Goal: Task Accomplishment & Management: Manage account settings

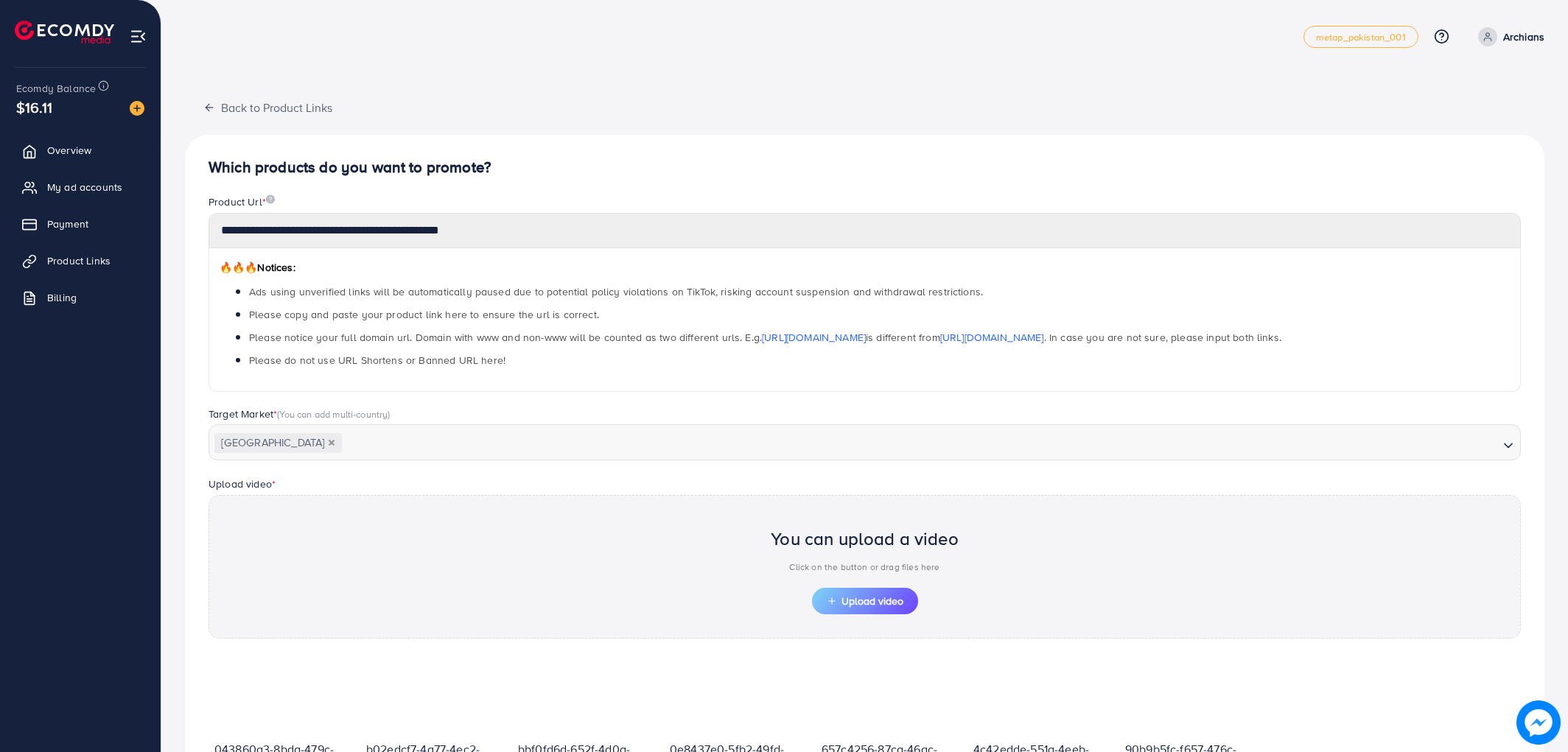
scroll to position [323, 0]
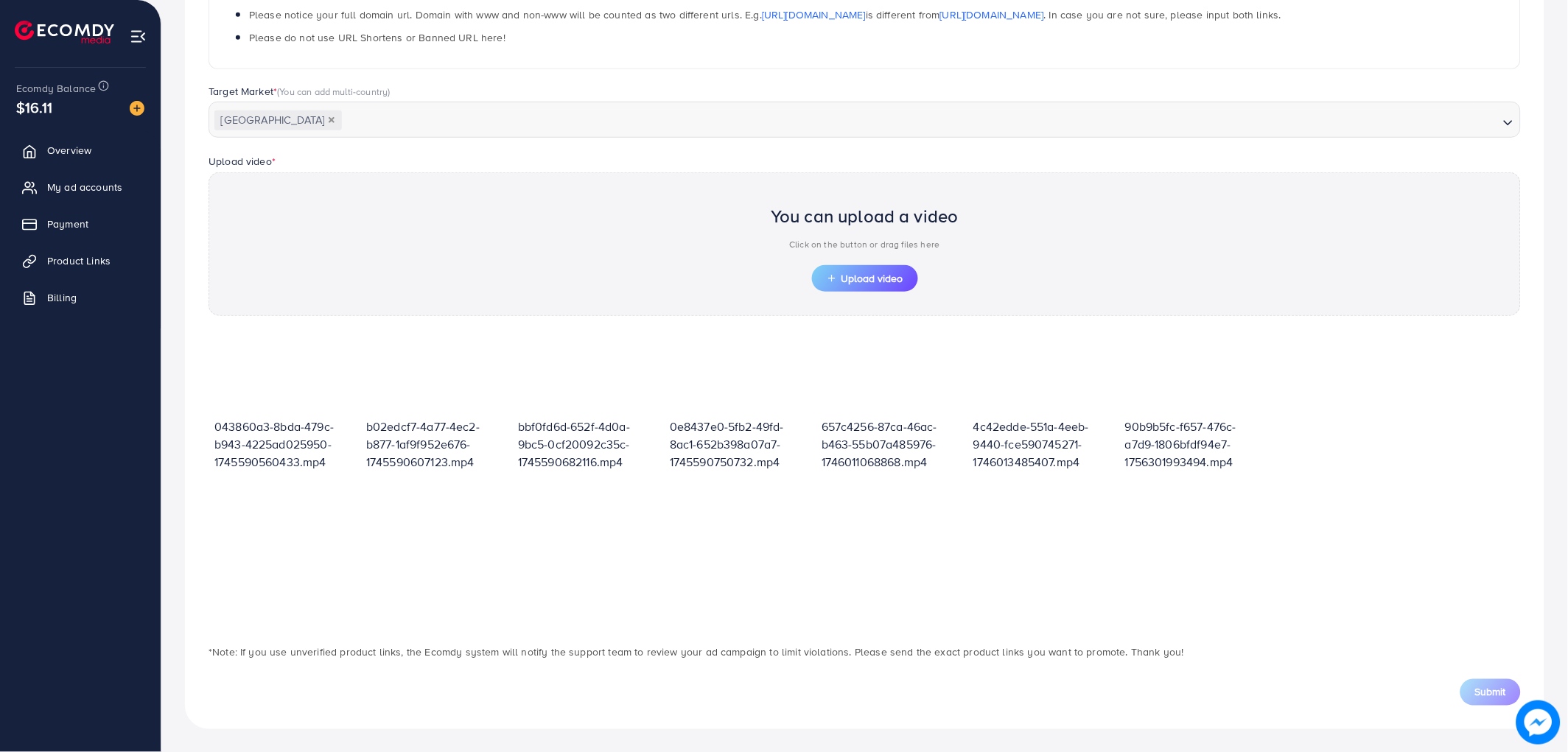
click at [858, 273] on span "Upload video" at bounding box center [864, 278] width 77 height 10
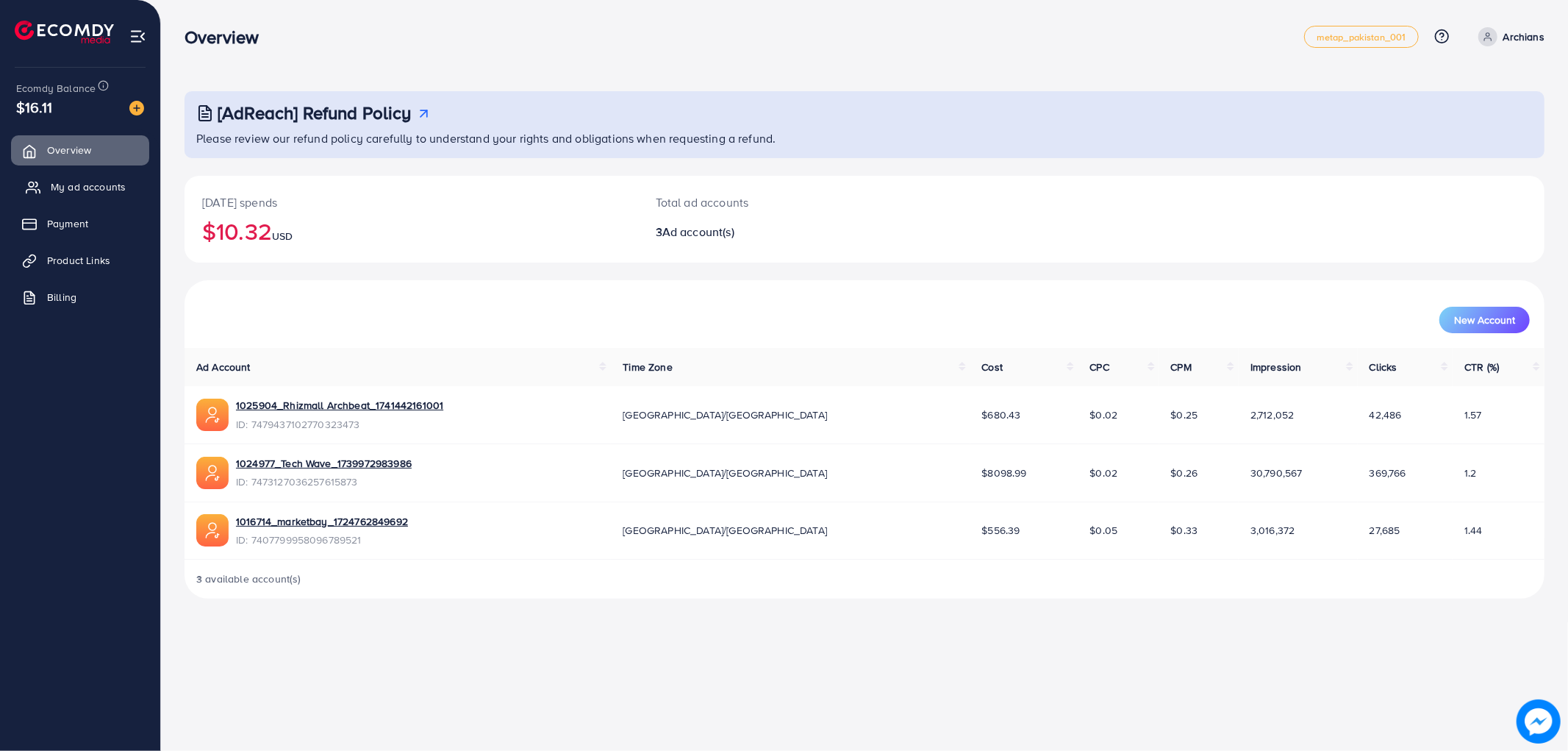
click at [104, 190] on span "My ad accounts" at bounding box center [88, 187] width 75 height 14
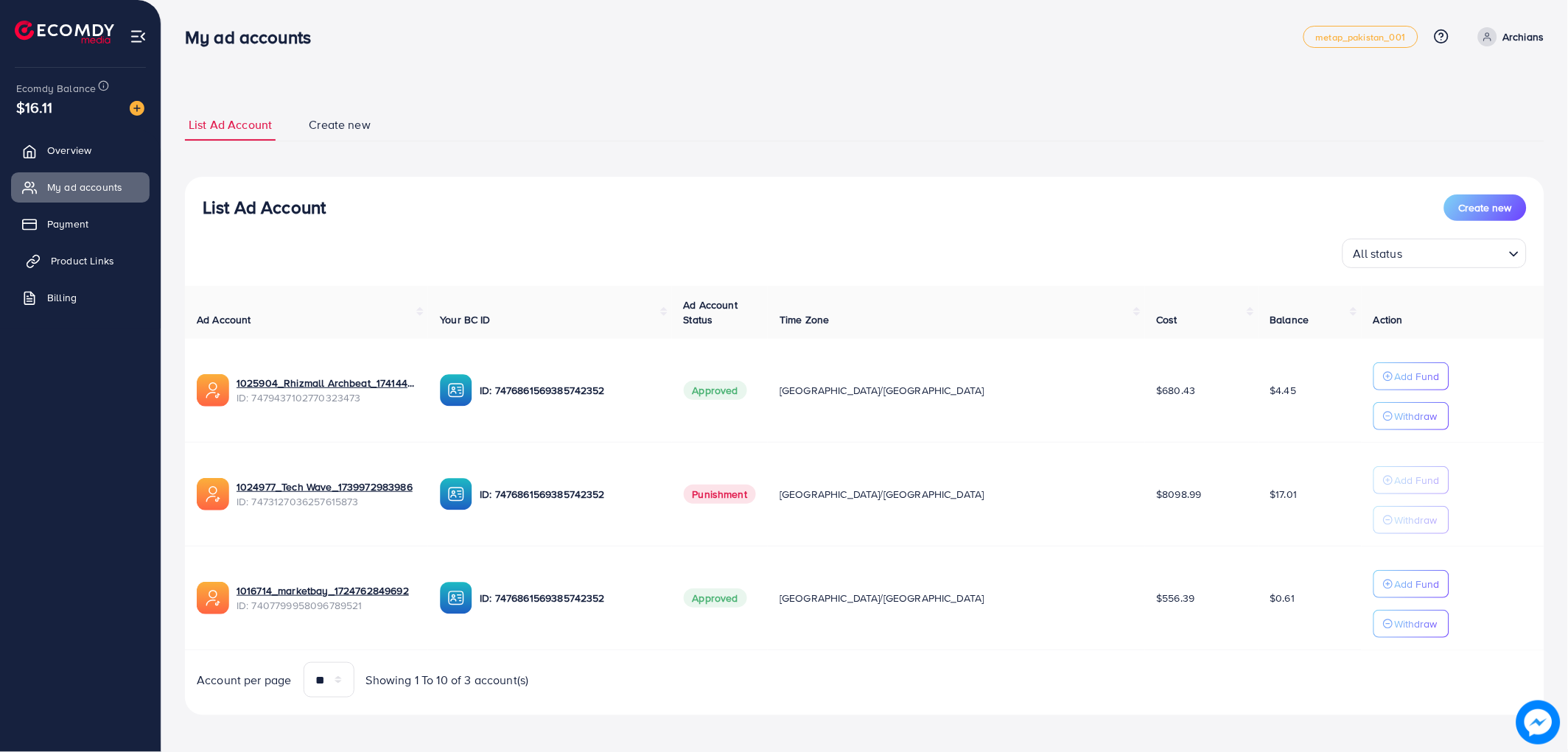
click at [92, 259] on span "Product Links" at bounding box center [82, 261] width 64 height 14
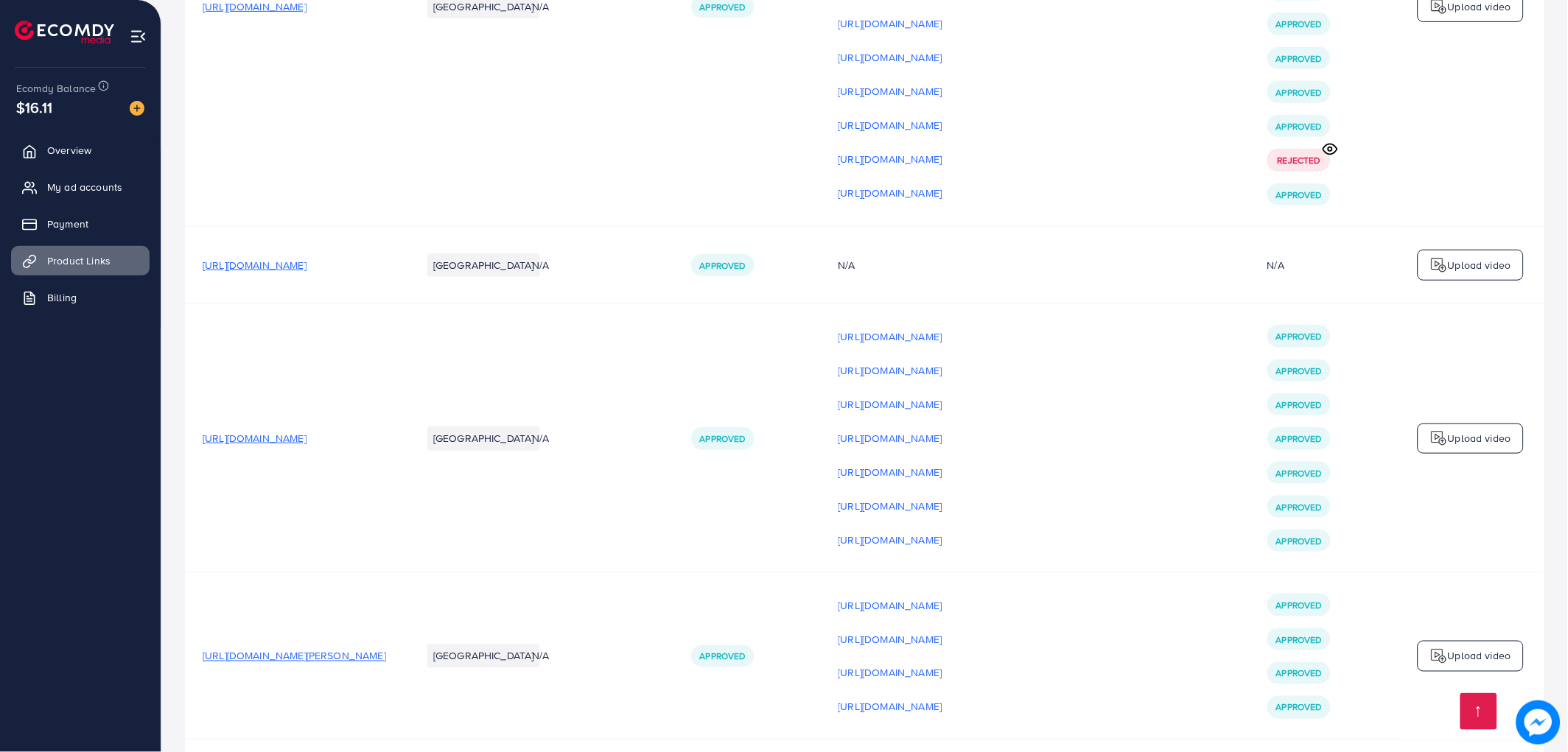
scroll to position [3741, 0]
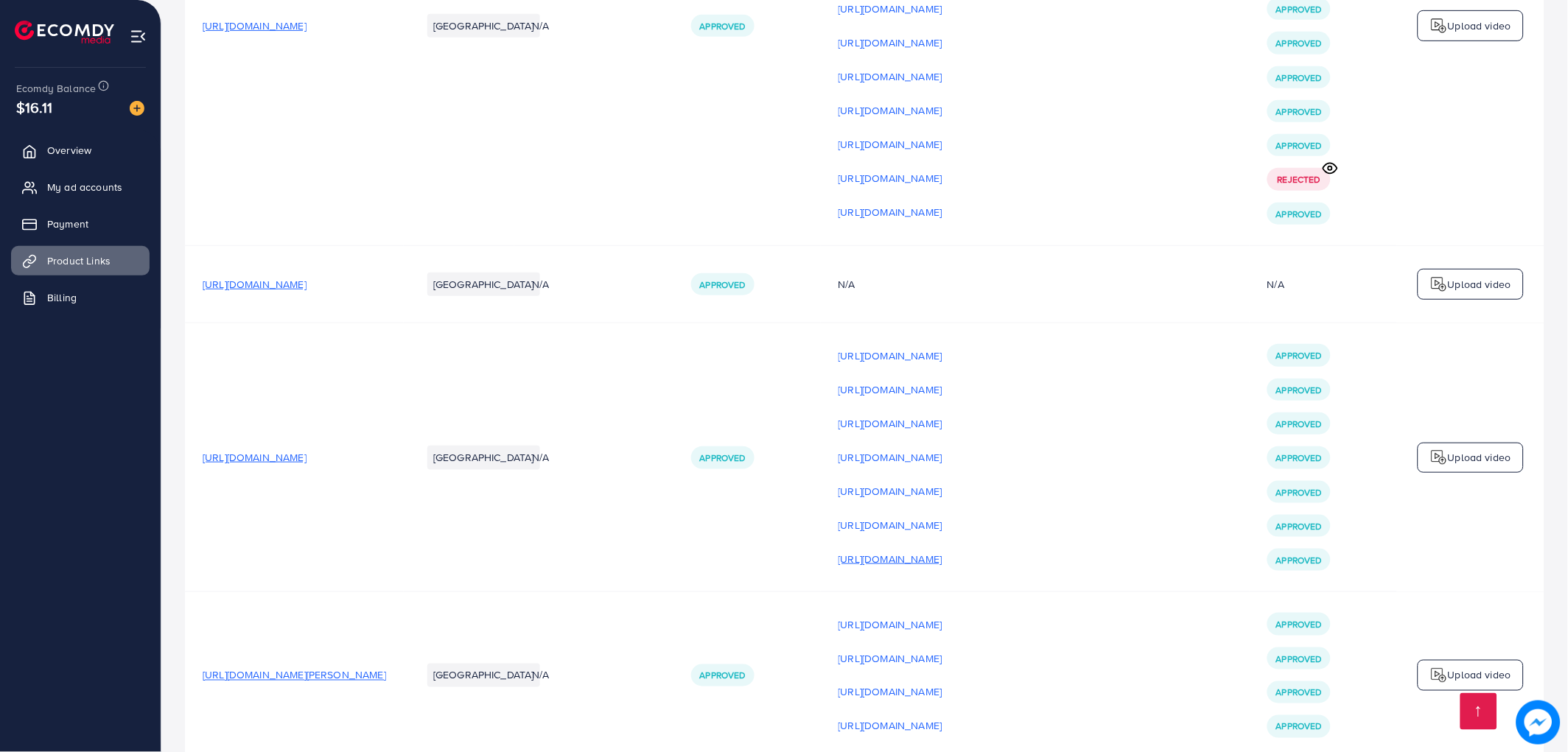
click at [942, 568] on p "[URL][DOMAIN_NAME]" at bounding box center [890, 559] width 104 height 18
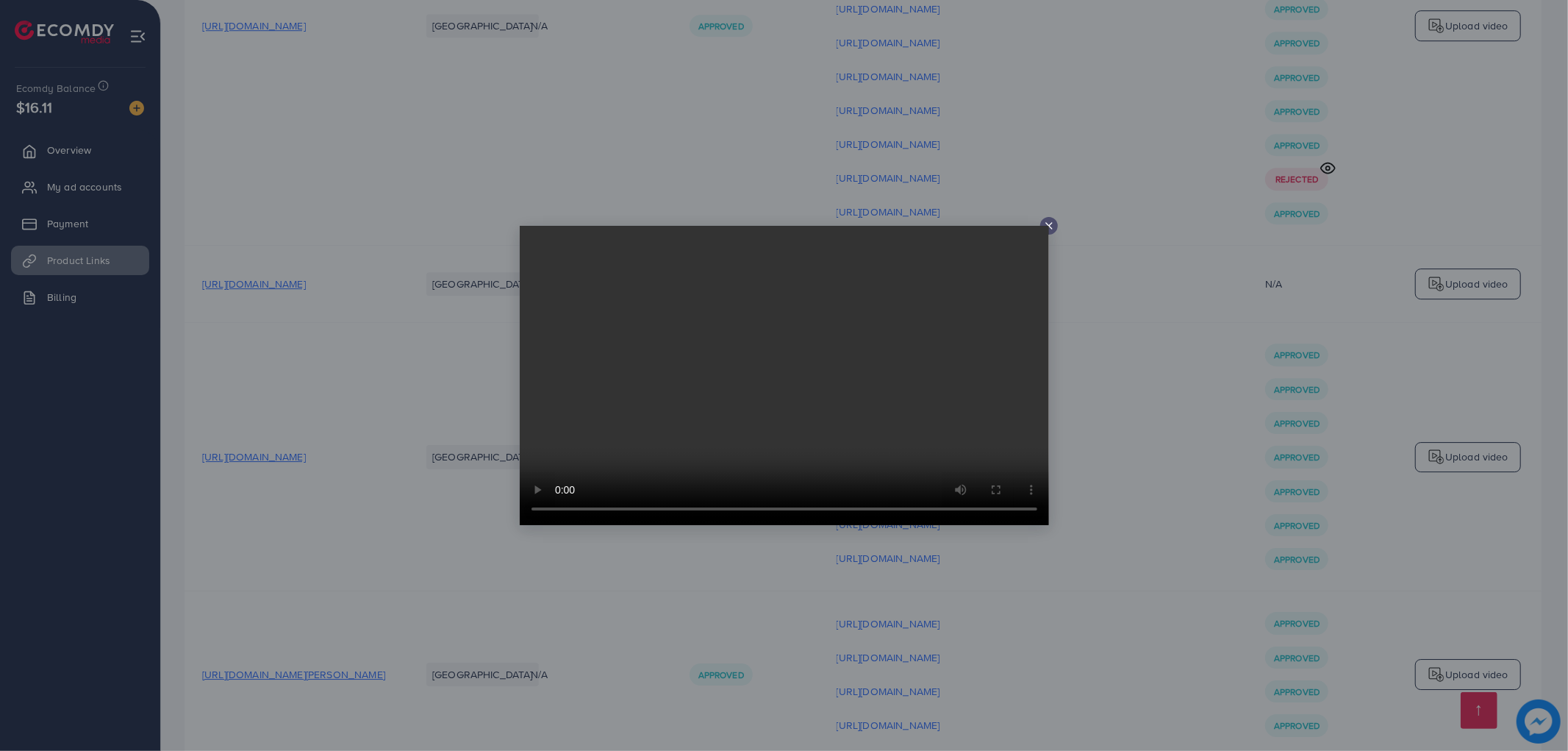
click at [1045, 220] on icon at bounding box center [1049, 226] width 12 height 12
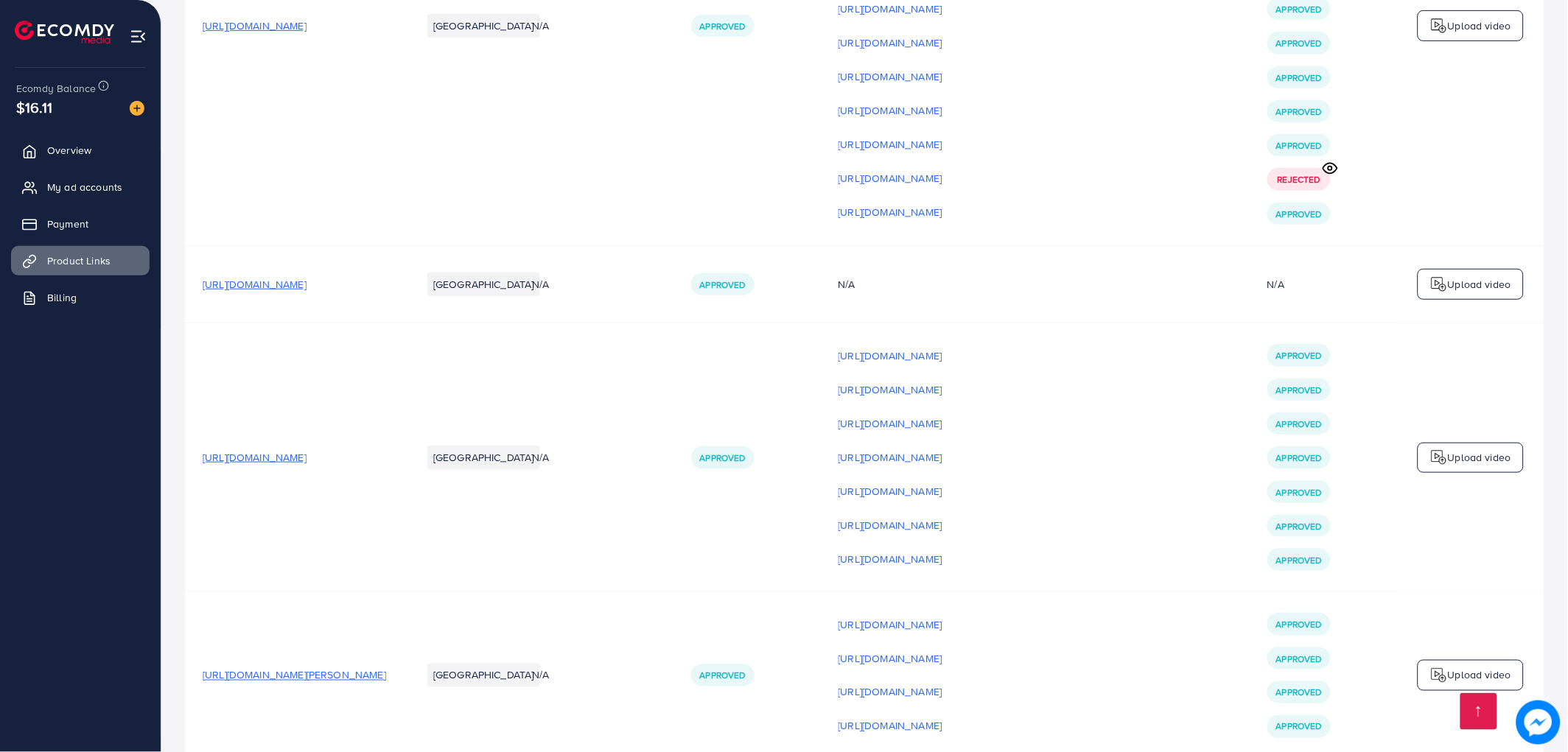
click at [1467, 473] on div "Upload video" at bounding box center [1471, 458] width 106 height 31
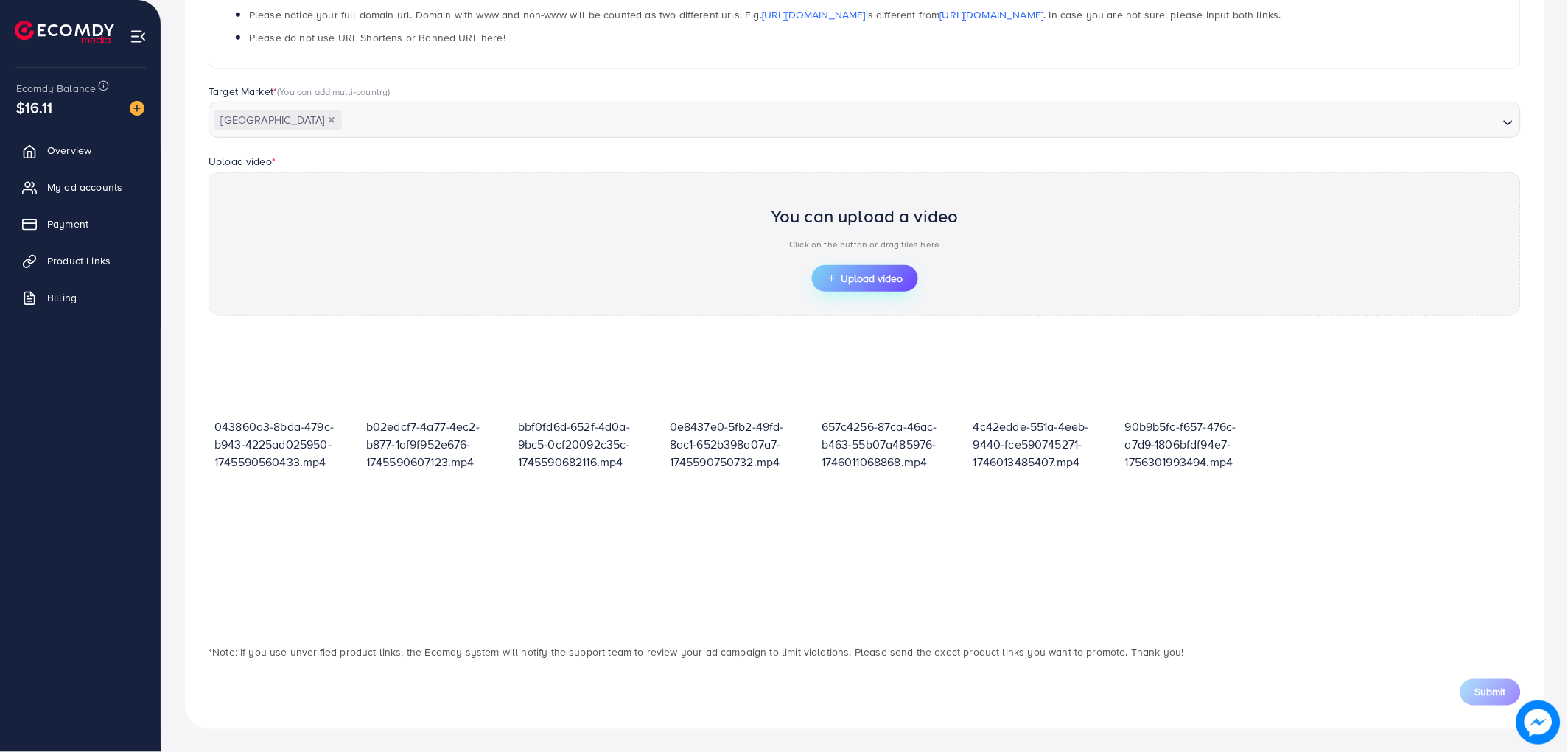
click at [883, 269] on button "Upload video" at bounding box center [865, 278] width 106 height 27
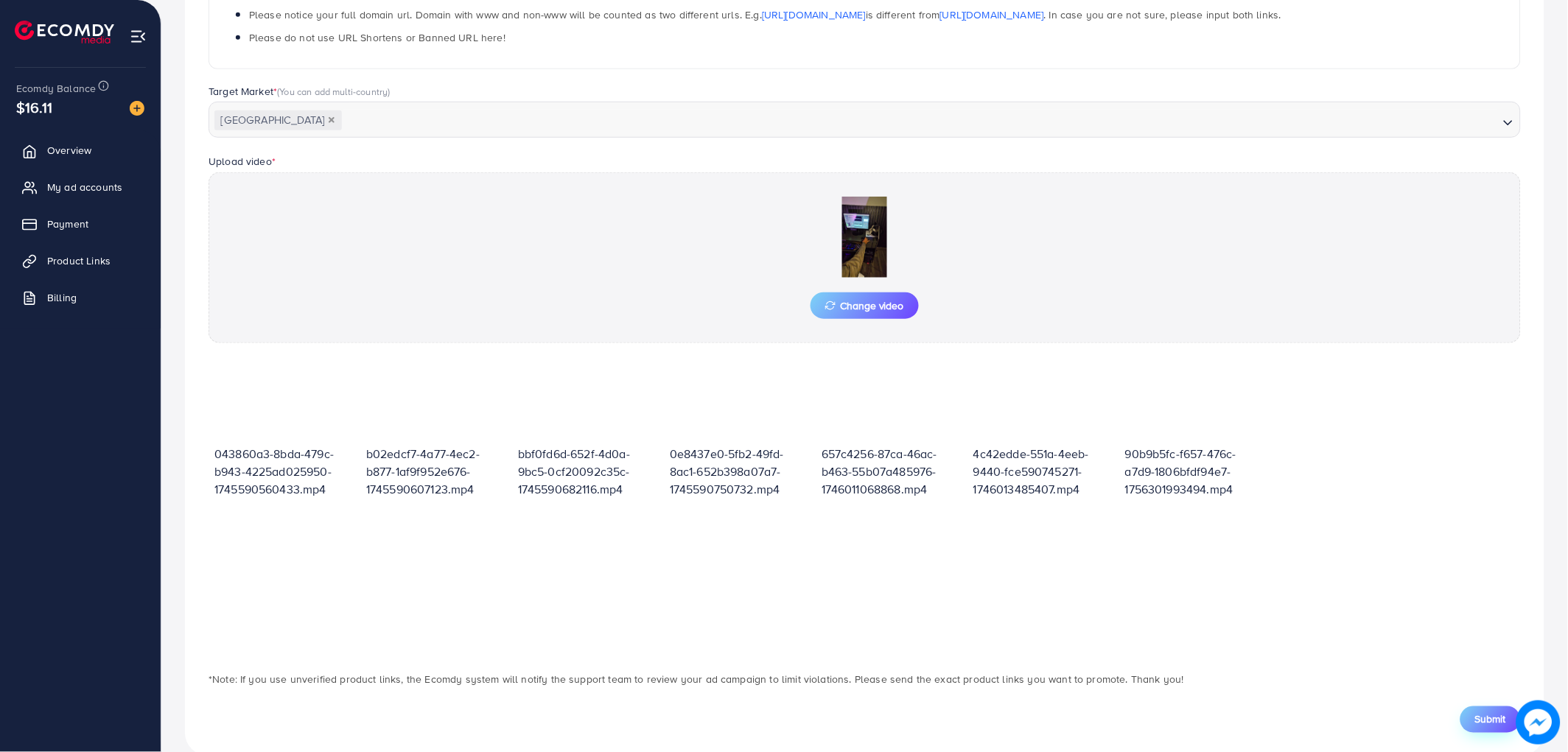
click at [1487, 719] on span "Submit" at bounding box center [1491, 720] width 31 height 14
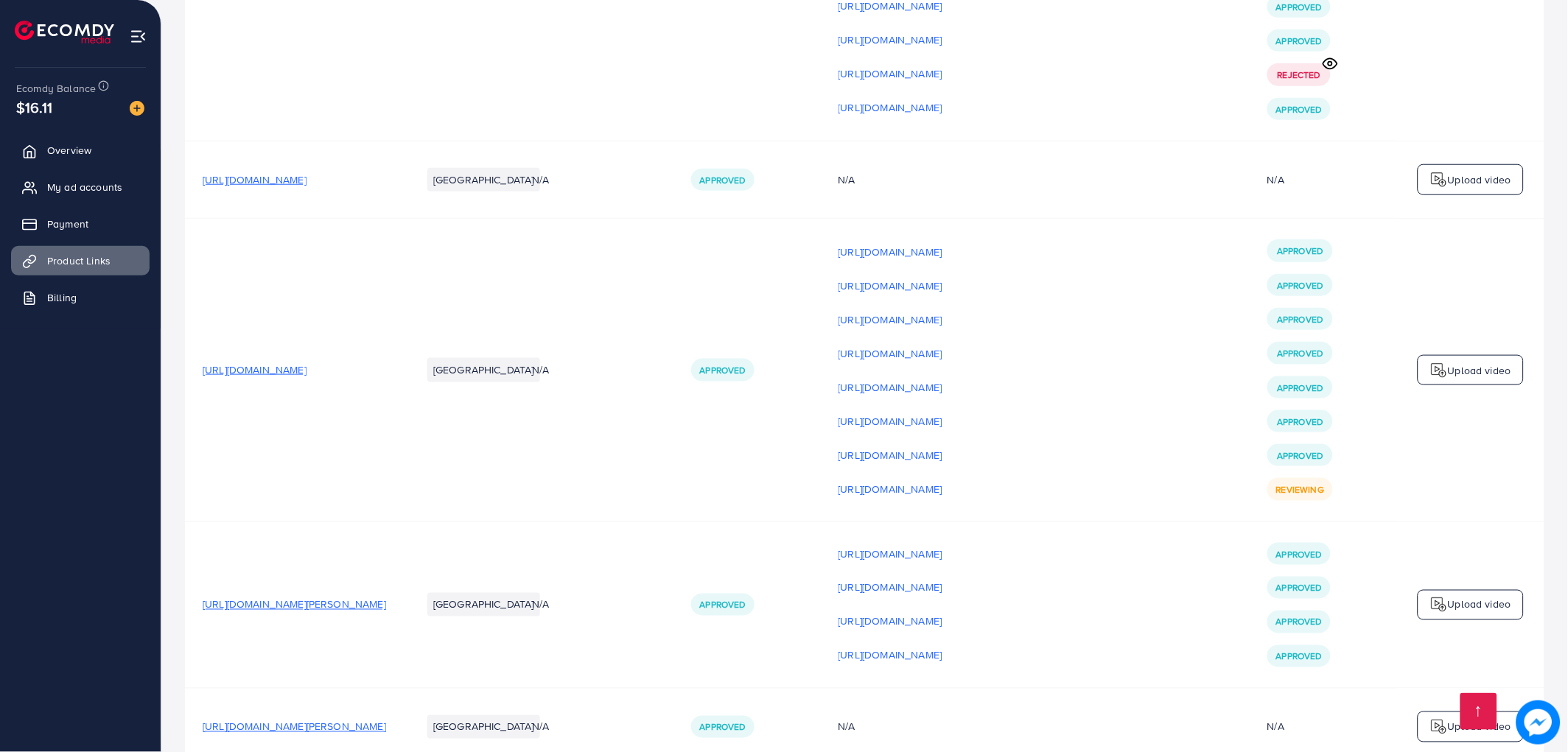
scroll to position [3928, 0]
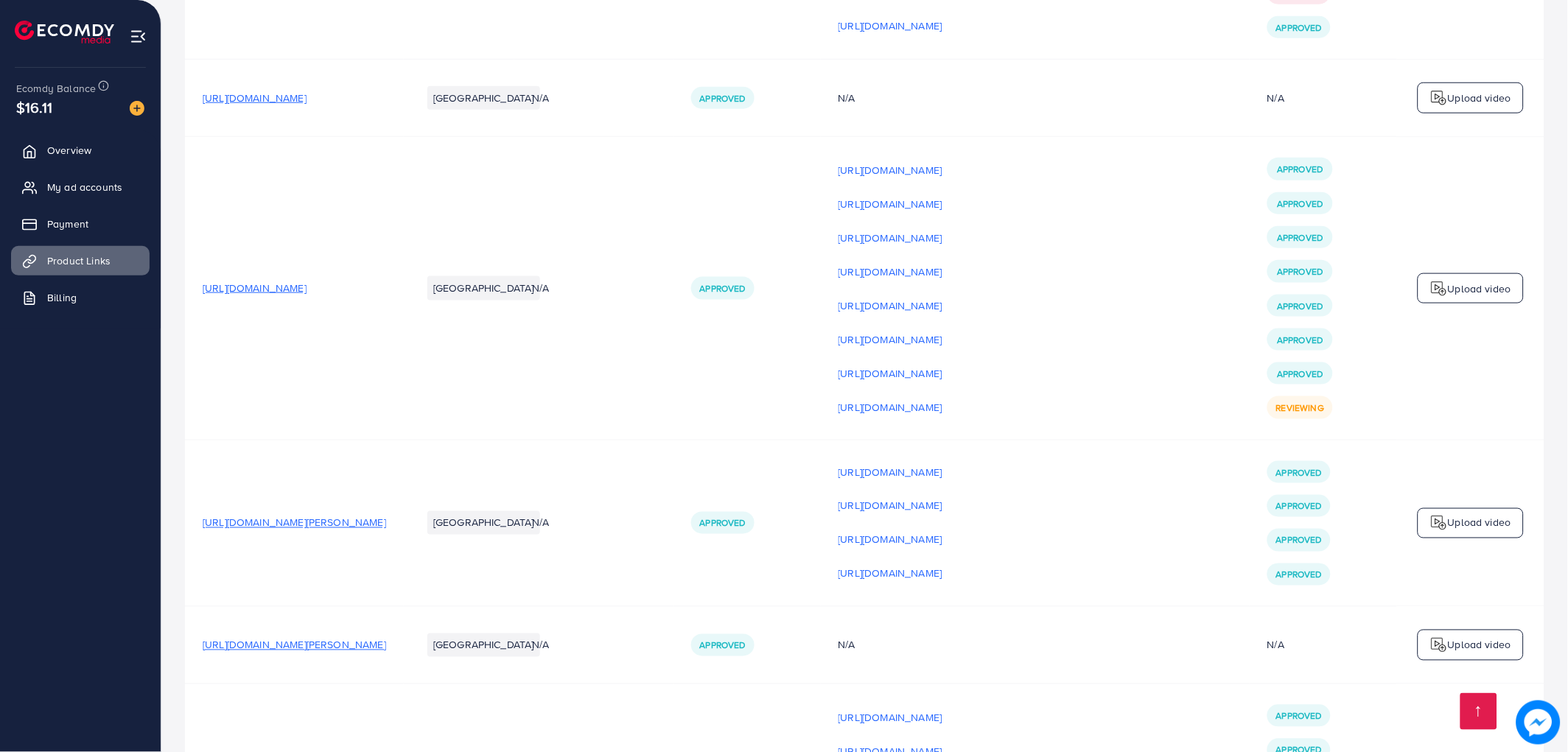
click at [1430, 304] on div "Upload video" at bounding box center [1471, 288] width 106 height 31
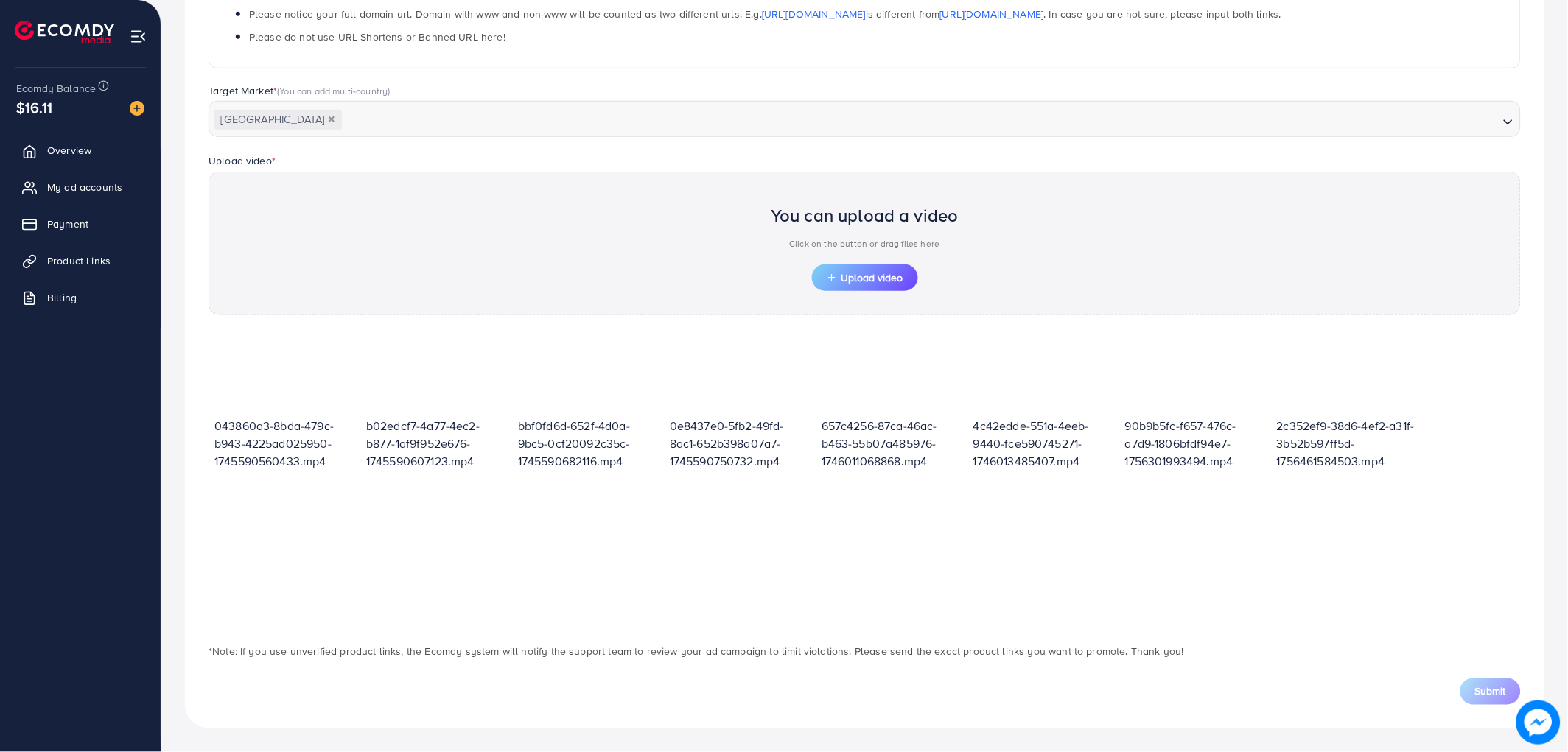
scroll to position [323, 0]
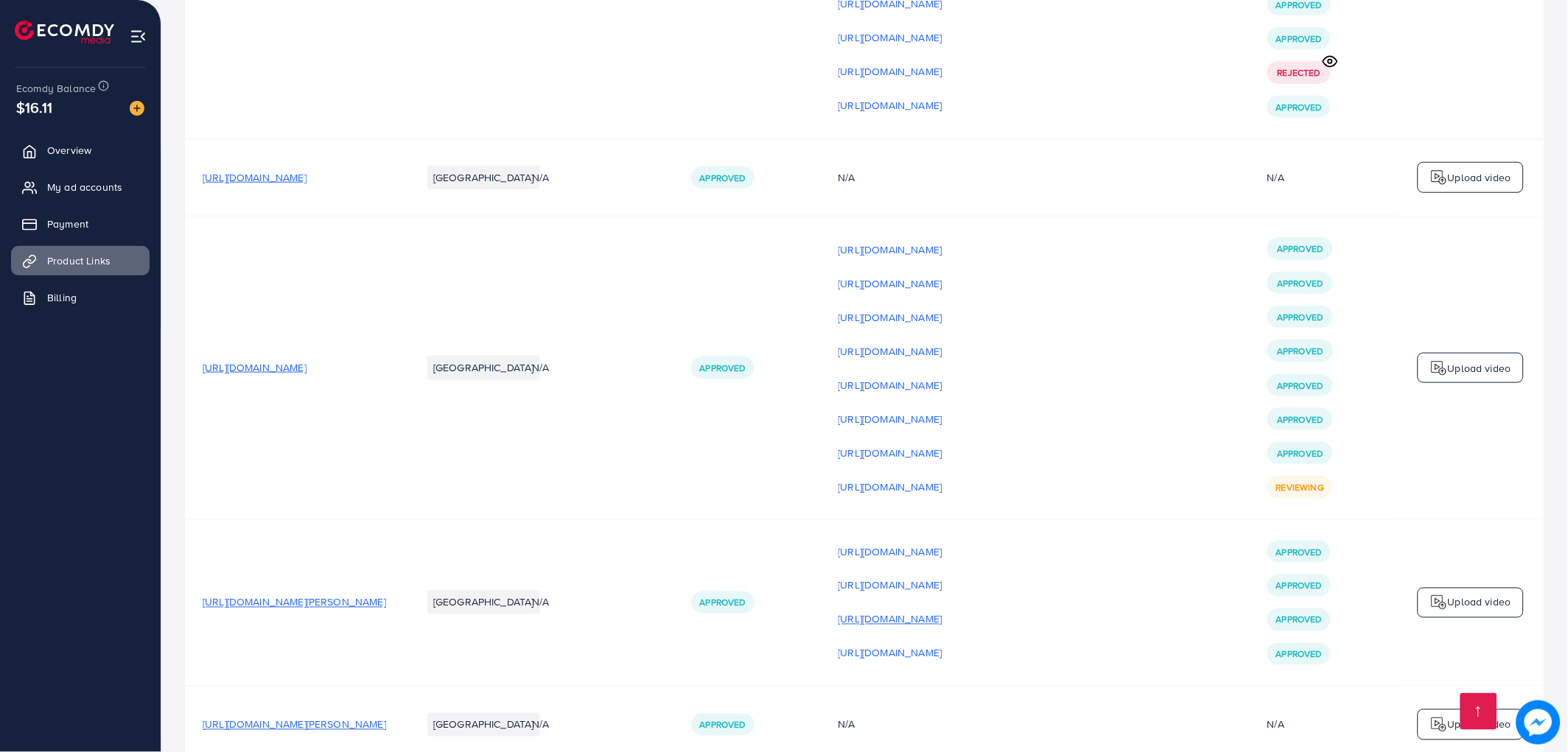
scroll to position [3846, 0]
click at [74, 177] on link "My ad accounts" at bounding box center [81, 187] width 139 height 30
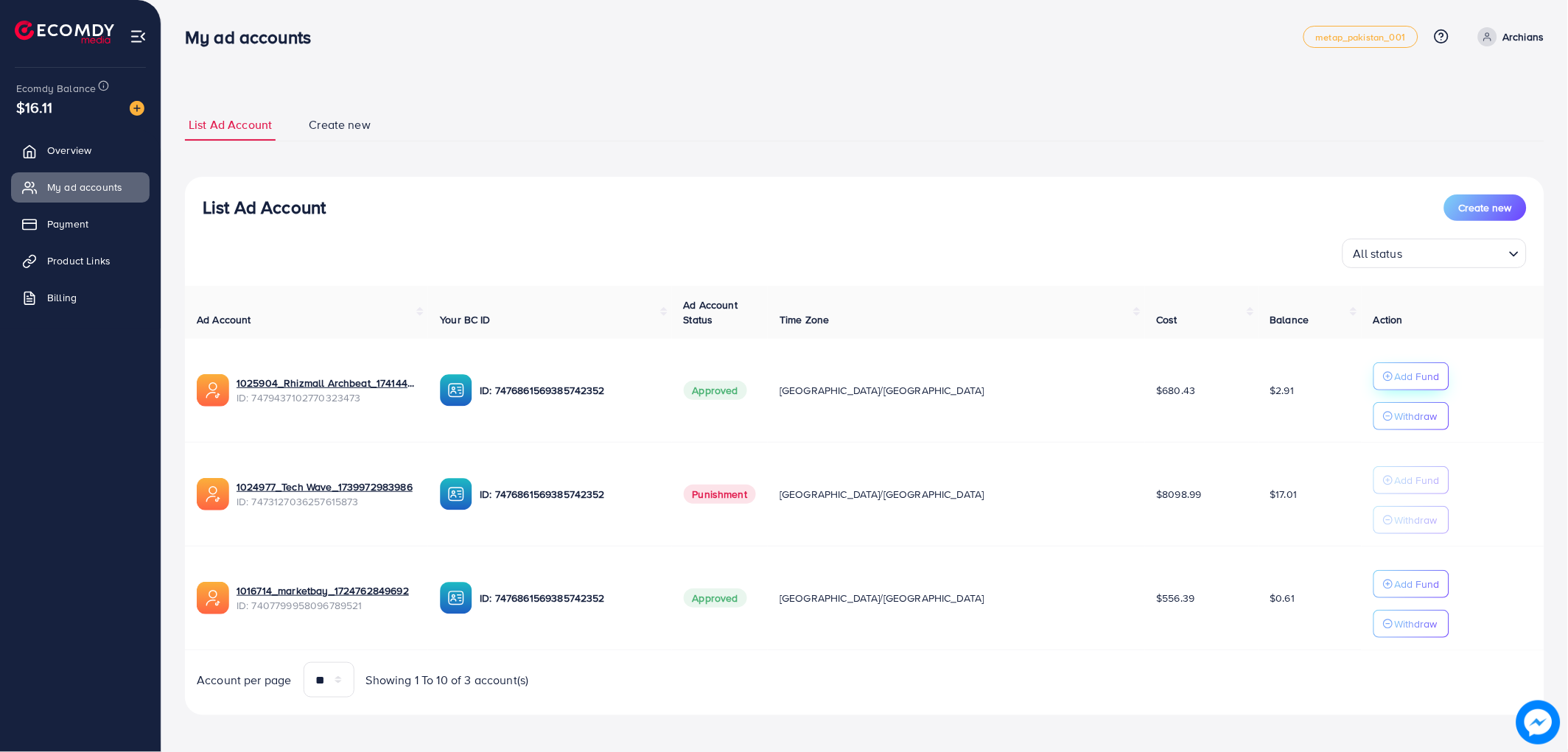
click at [1373, 387] on button "Add Fund" at bounding box center [1411, 376] width 76 height 28
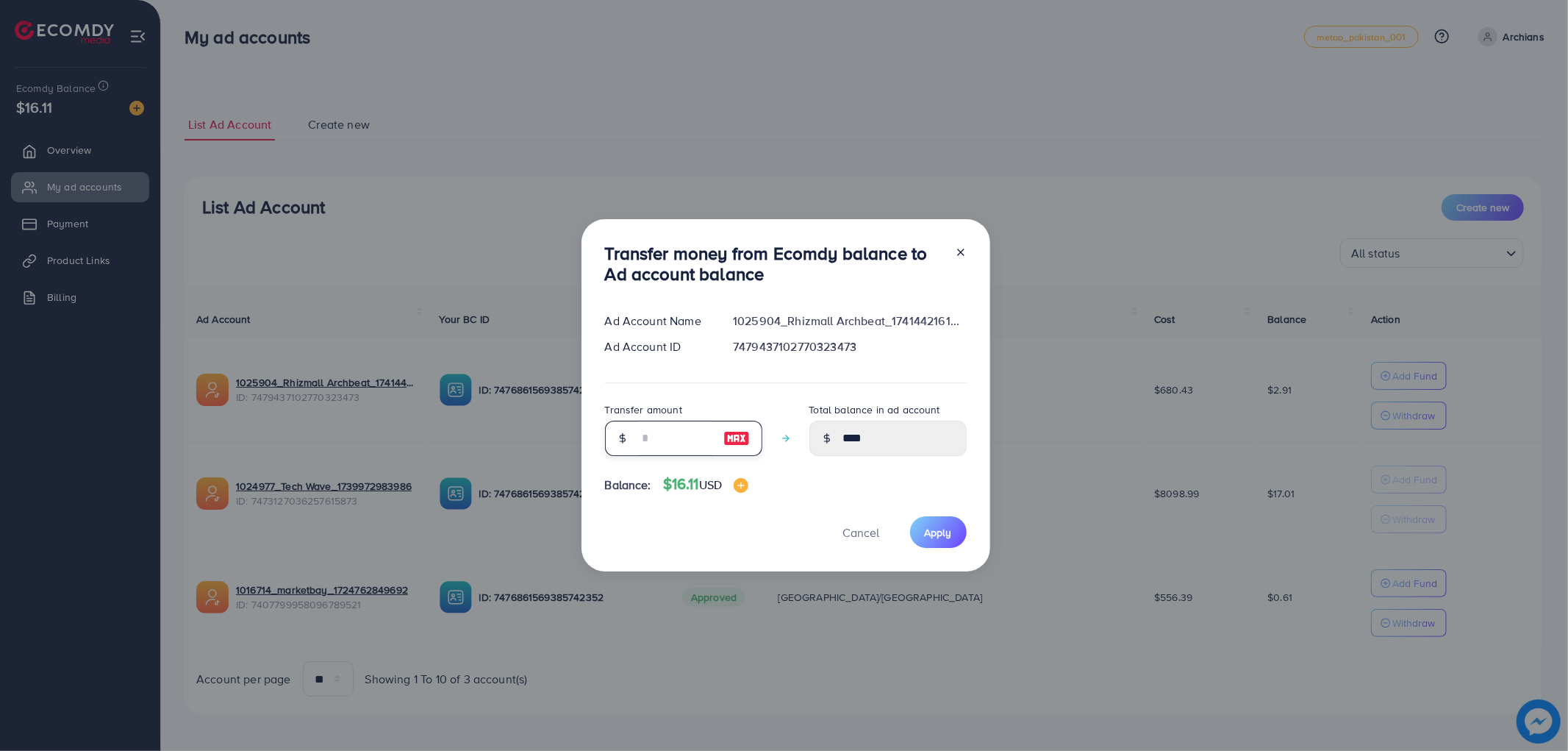
click at [643, 434] on input "number" at bounding box center [675, 438] width 73 height 35
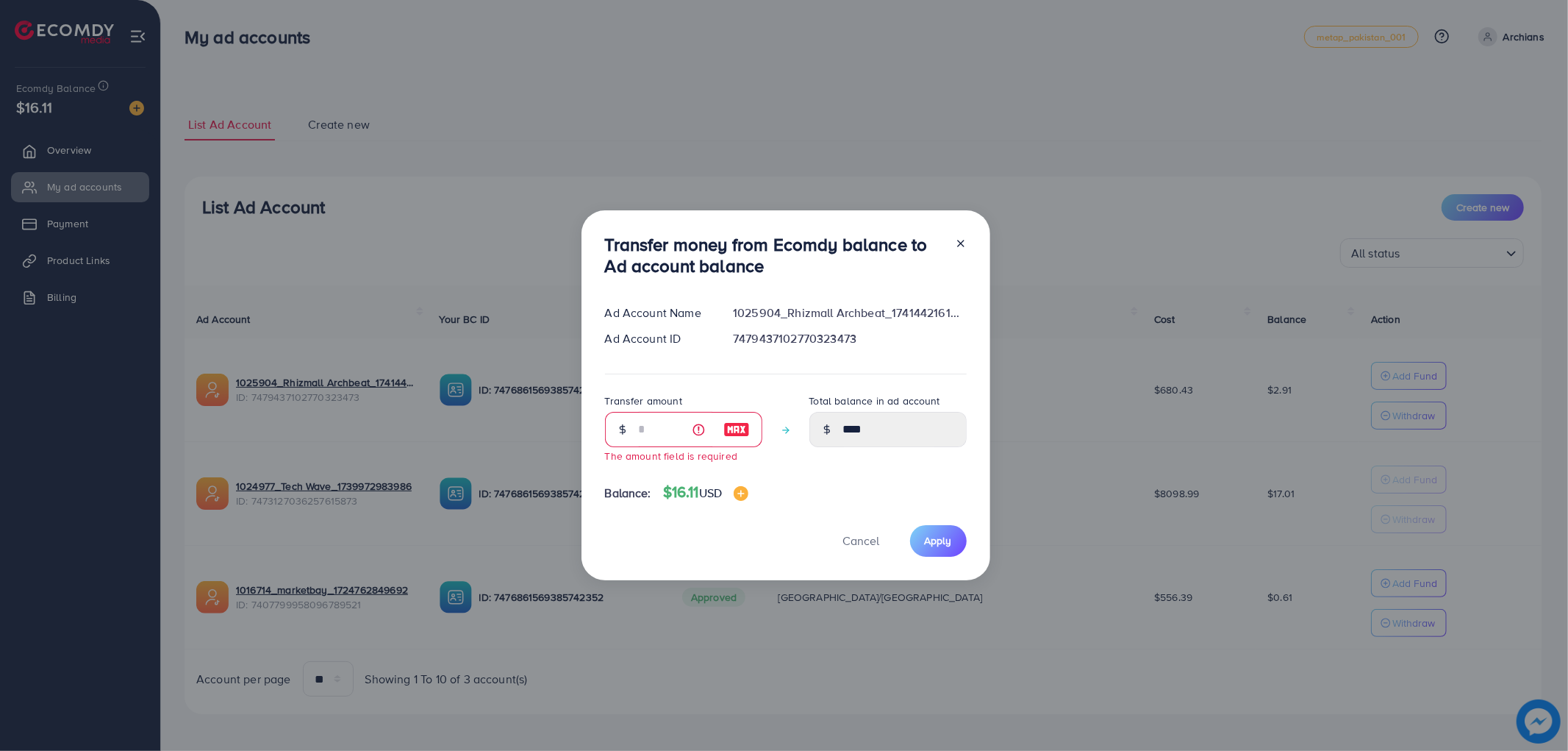
click at [739, 435] on img at bounding box center [736, 429] width 27 height 18
type input "**"
type input "*****"
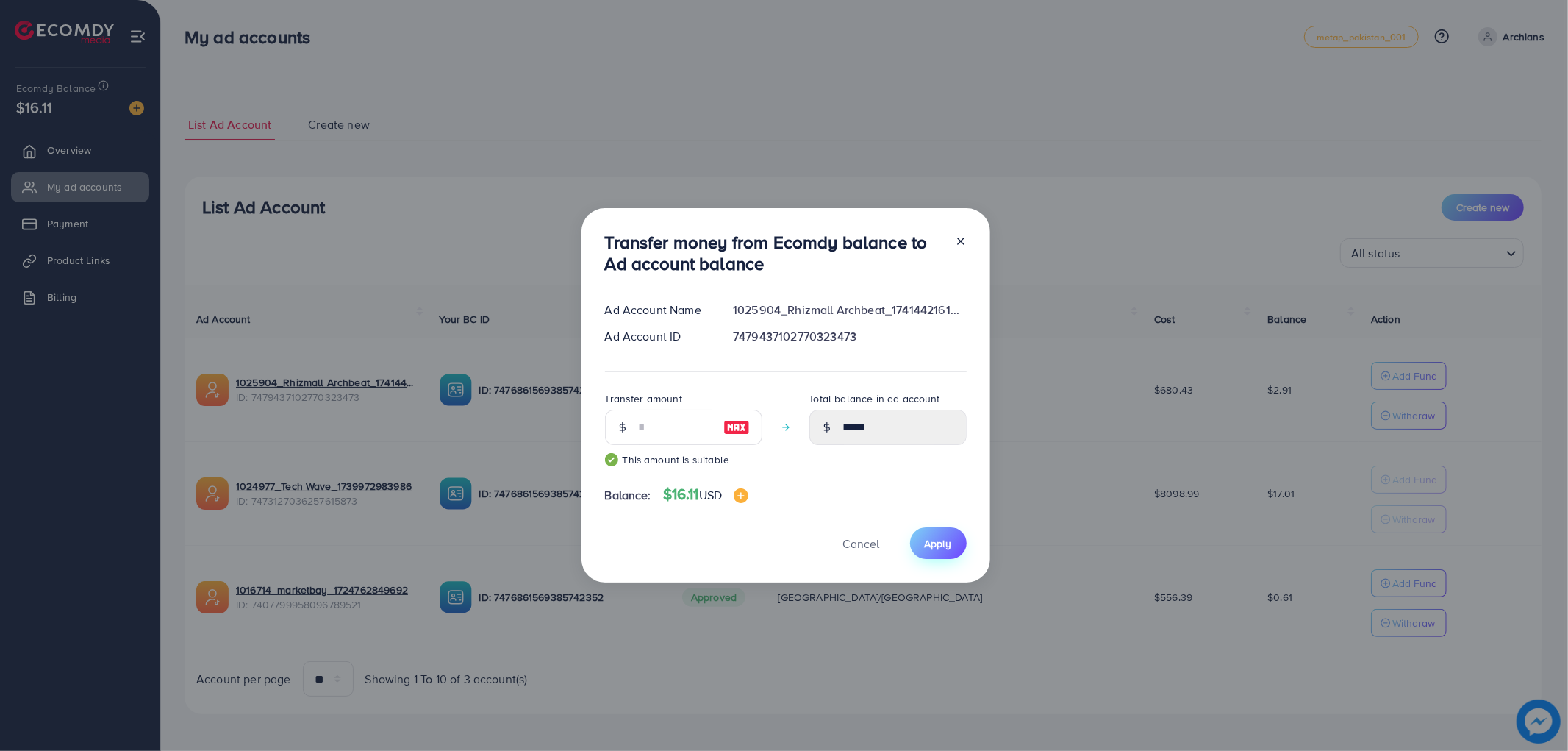
click at [944, 548] on span "Apply" at bounding box center [939, 544] width 27 height 14
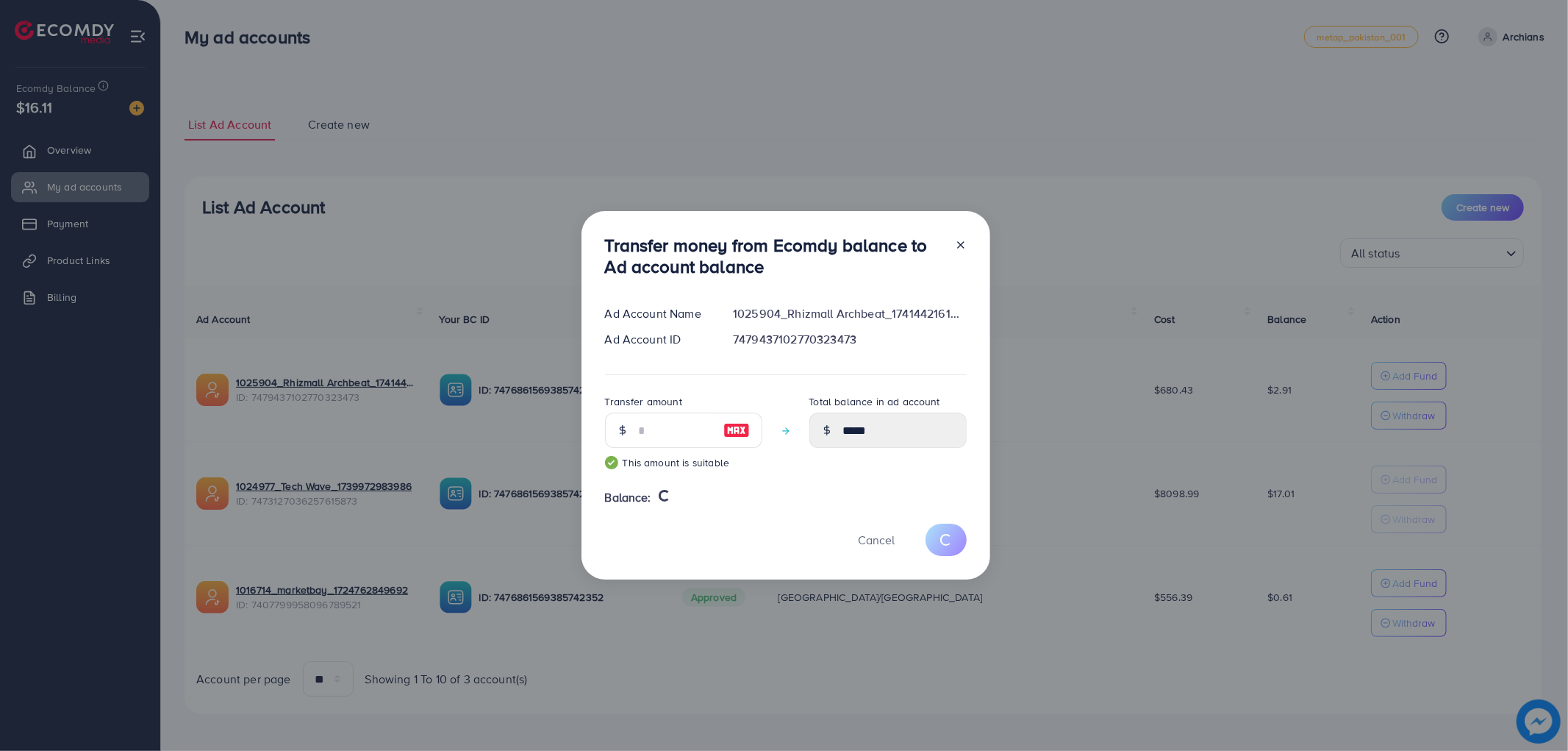
type input "****"
